Goal: Transaction & Acquisition: Register for event/course

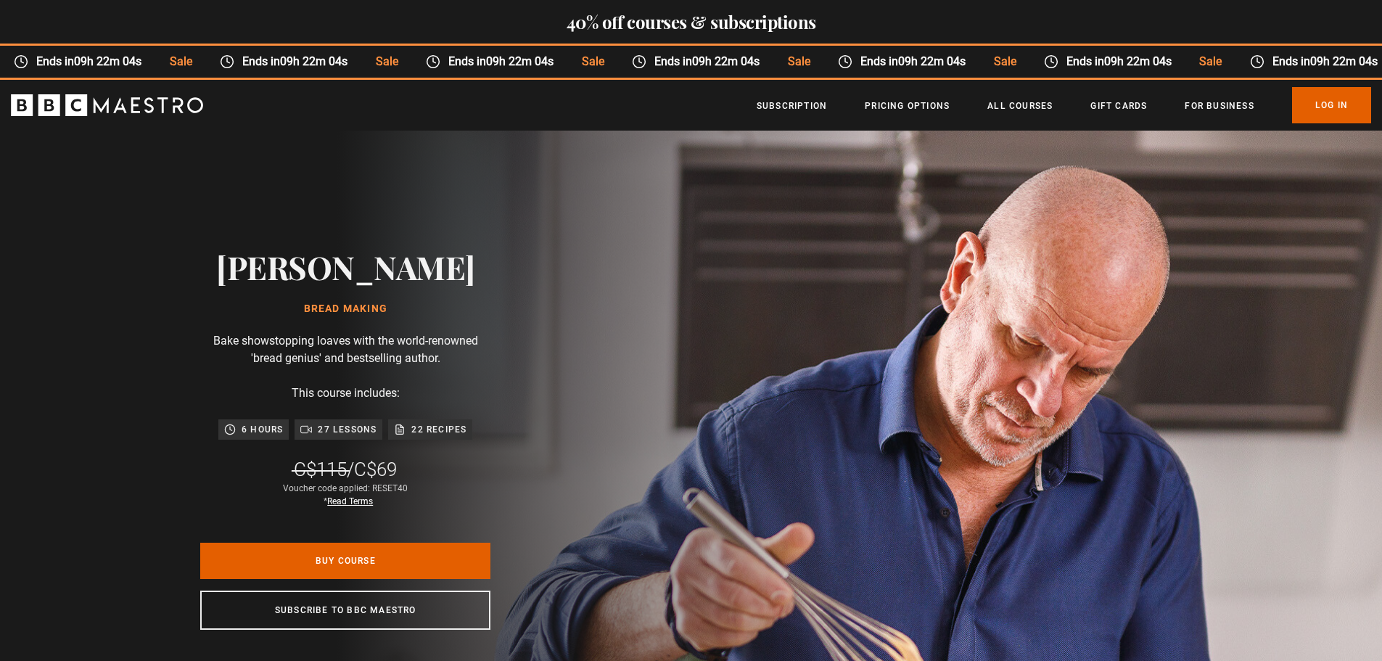
click at [766, 53] on span "Sale" at bounding box center [750, 61] width 50 height 17
click at [766, 53] on span "Sale" at bounding box center [752, 61] width 50 height 17
click at [766, 53] on span "Sale" at bounding box center [774, 61] width 50 height 17
click at [766, 53] on span "Sale" at bounding box center [761, 61] width 50 height 17
click at [766, 53] on span "Sale" at bounding box center [765, 61] width 50 height 17
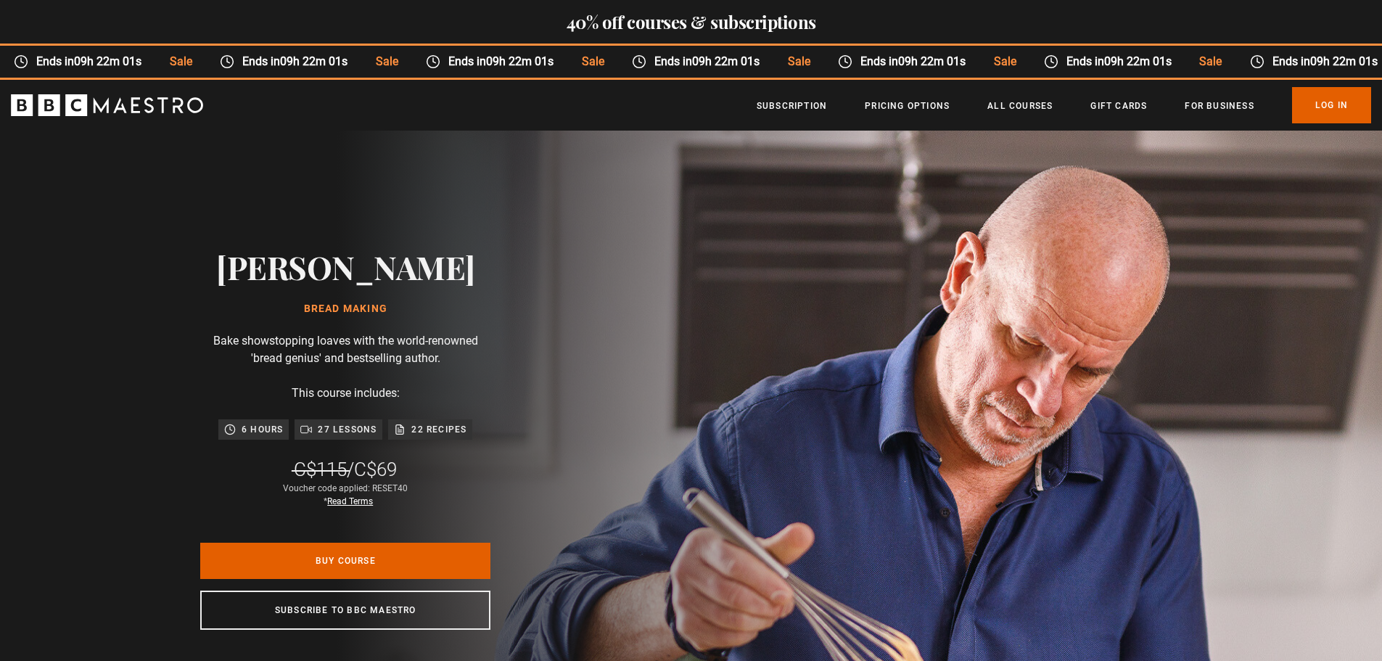
click at [790, 52] on span at bounding box center [804, 60] width 28 height 17
click at [750, 44] on div "40% off courses & subscriptions" at bounding box center [691, 23] width 1382 height 46
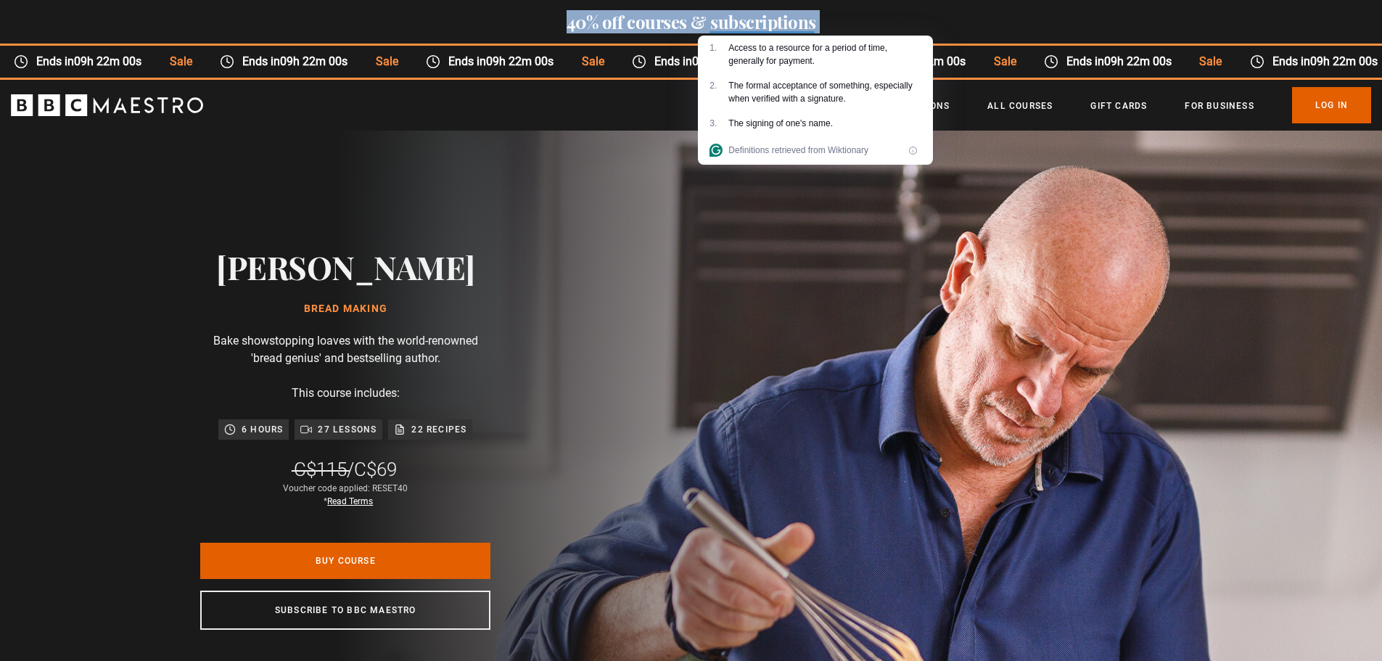
click at [750, 44] on div "40% off courses & subscriptions" at bounding box center [691, 23] width 1382 height 46
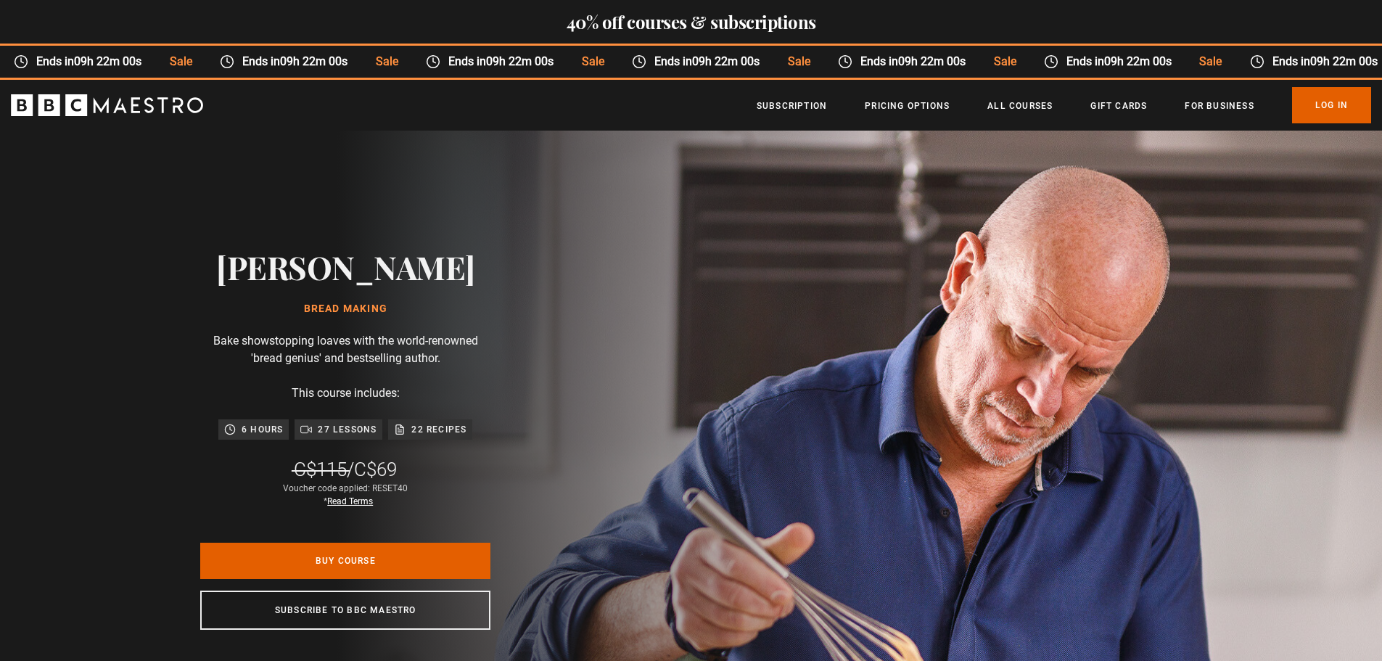
click at [691, 178] on div "[PERSON_NAME] Bread Making [PERSON_NAME] showstopping loaves with the world-ren…" at bounding box center [345, 439] width 691 height 617
drag, startPoint x: 834, startPoint y: 178, endPoint x: 907, endPoint y: 301, distance: 142.9
click at [907, 301] on section "[PERSON_NAME] Bread Making [PERSON_NAME] showstopping loaves with the world-ren…" at bounding box center [691, 439] width 1382 height 617
click at [907, 301] on img at bounding box center [742, 439] width 1382 height 617
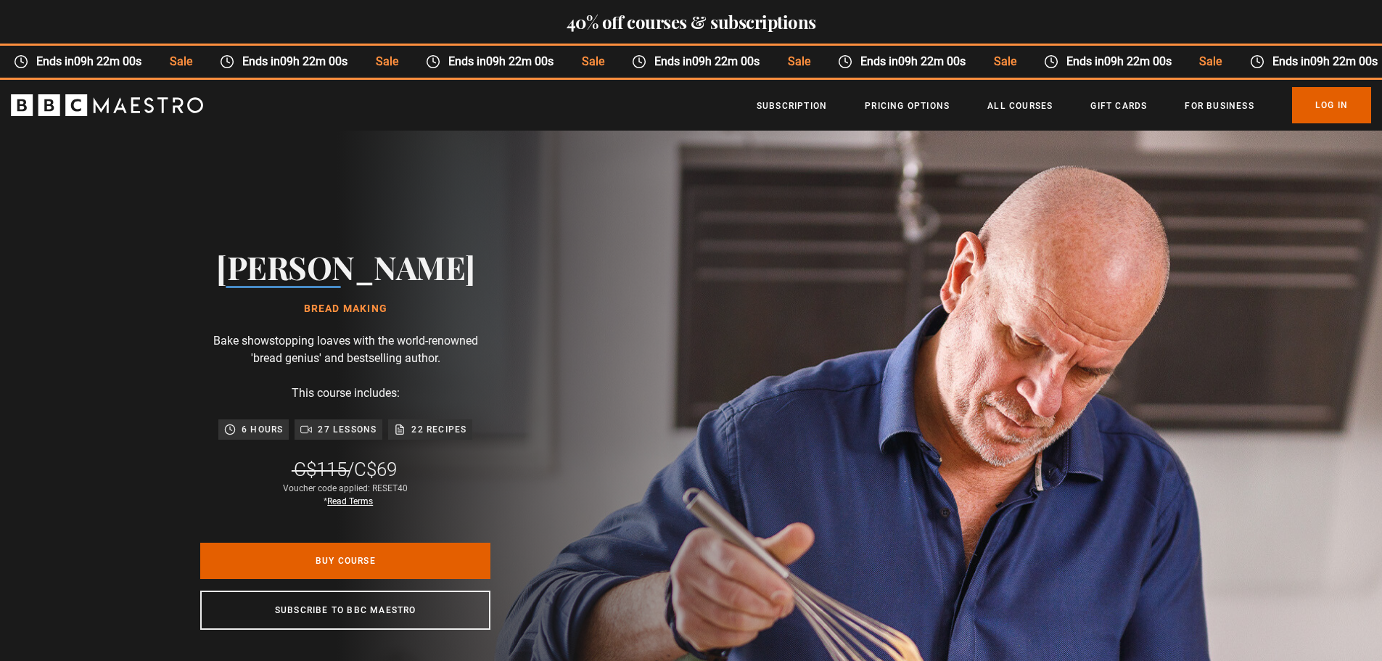
drag, startPoint x: 907, startPoint y: 301, endPoint x: 920, endPoint y: 308, distance: 14.6
click at [920, 308] on img at bounding box center [742, 439] width 1382 height 617
